Goal: Information Seeking & Learning: Learn about a topic

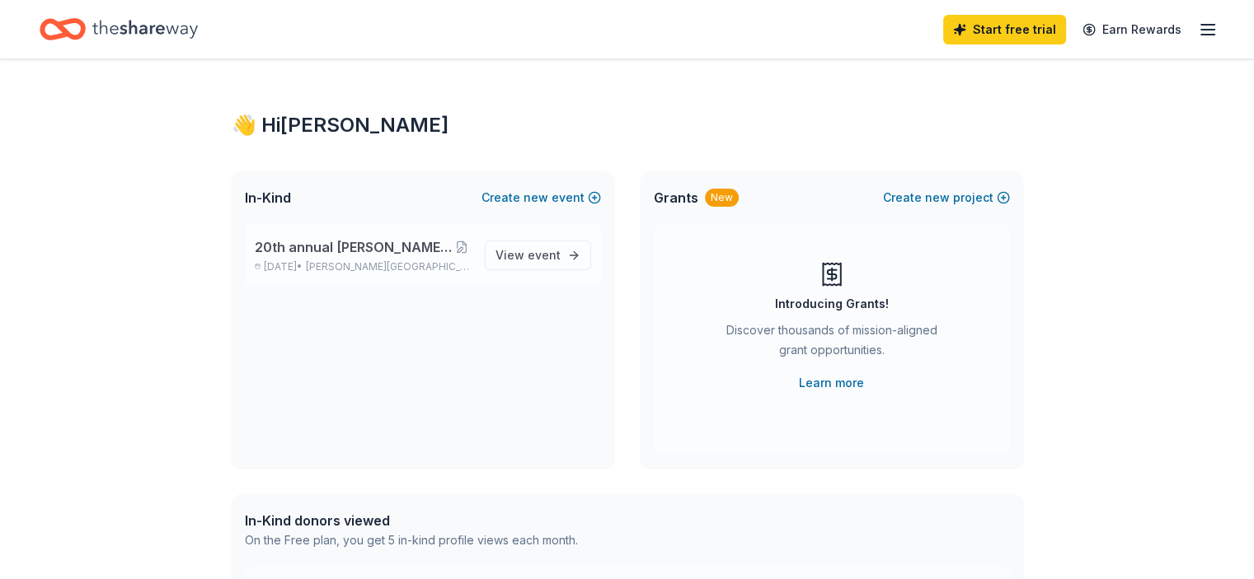
click at [361, 248] on span "20th annual [PERSON_NAME] estate seafood festival" at bounding box center [354, 247] width 198 height 20
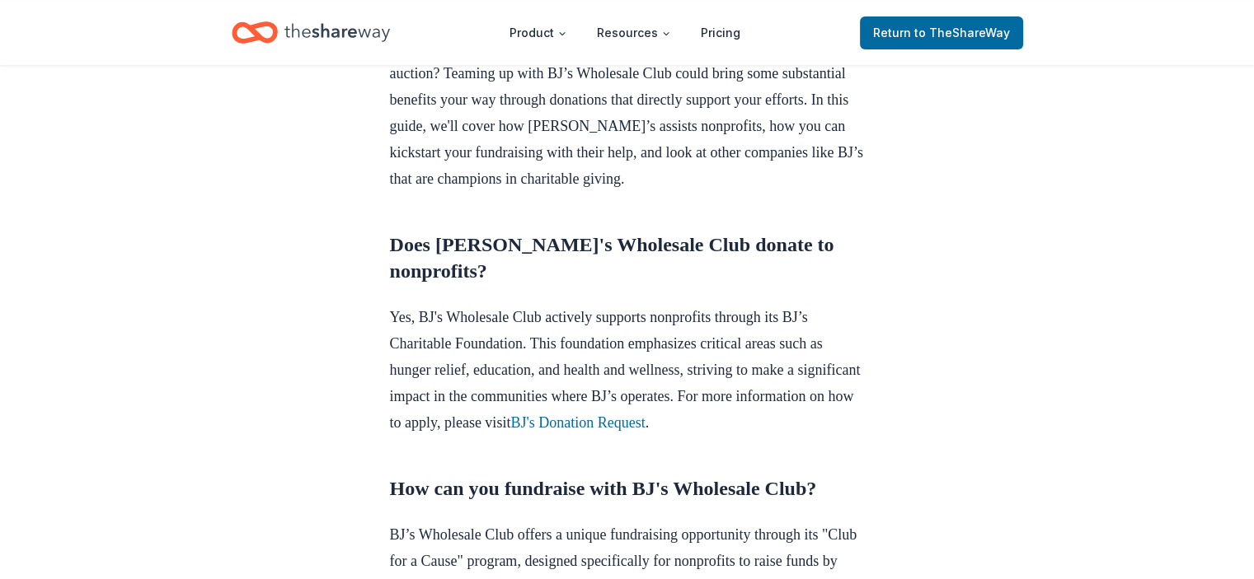
scroll to position [577, 0]
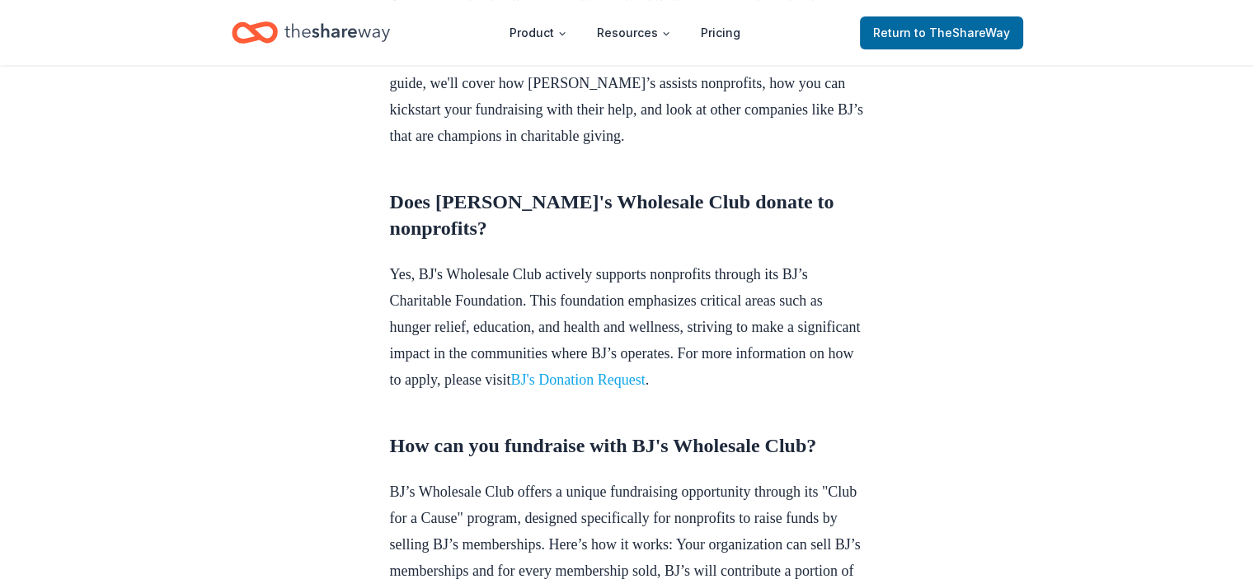
click at [645, 388] on link "BJ's Donation Request" at bounding box center [577, 380] width 134 height 16
